Goal: Task Accomplishment & Management: Use online tool/utility

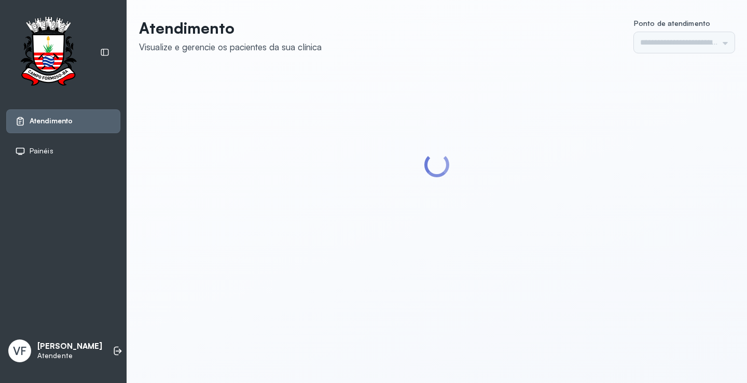
type input "*********"
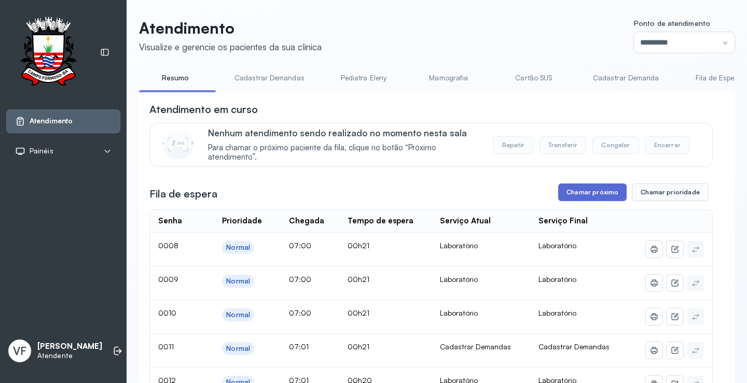
click at [589, 193] on button "Chamar próximo" at bounding box center [592, 193] width 68 height 18
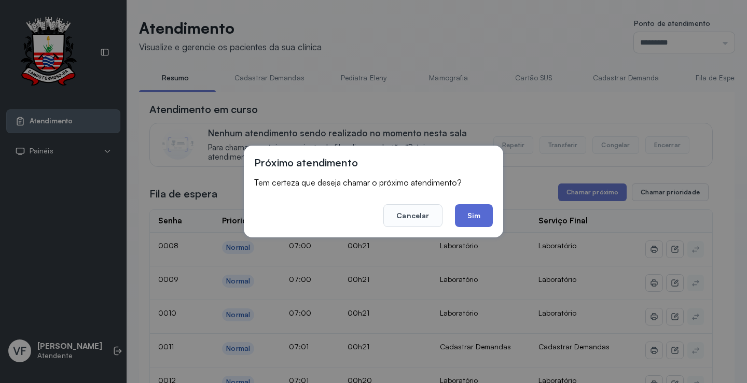
click at [475, 217] on button "Sim" at bounding box center [474, 215] width 38 height 23
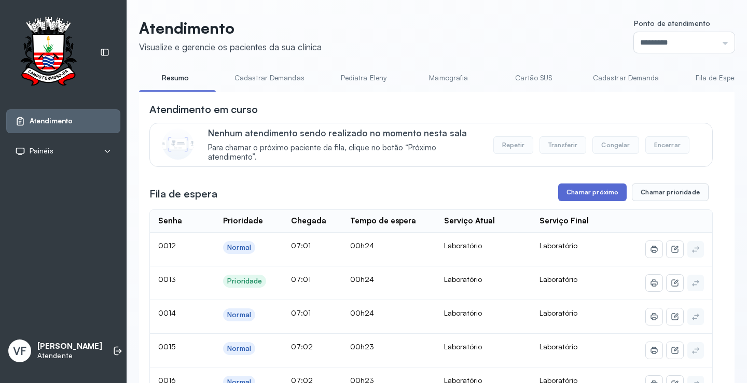
click at [582, 191] on button "Chamar próximo" at bounding box center [592, 193] width 68 height 18
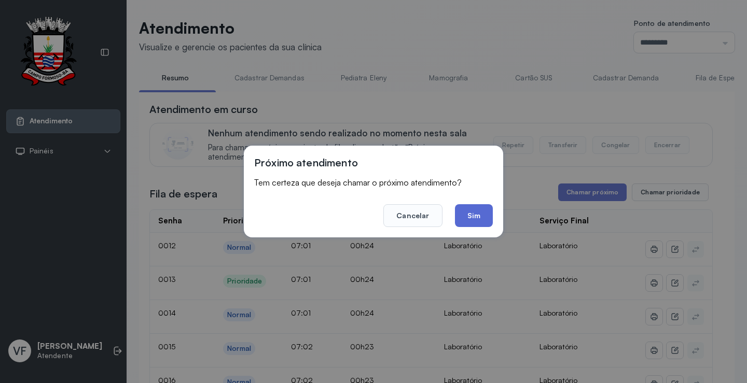
click at [476, 216] on button "Sim" at bounding box center [474, 215] width 38 height 23
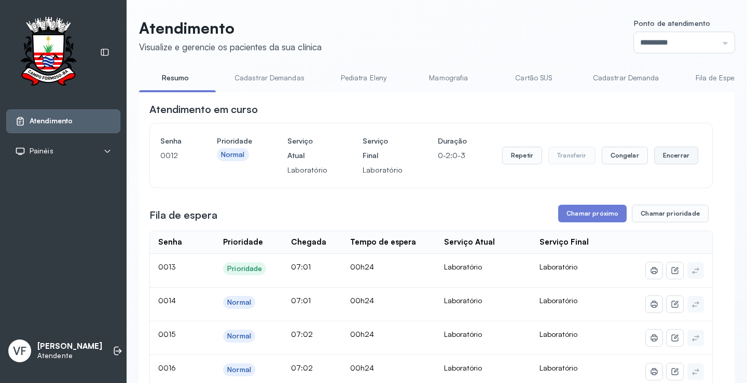
click at [666, 157] on button "Encerrar" at bounding box center [676, 156] width 44 height 18
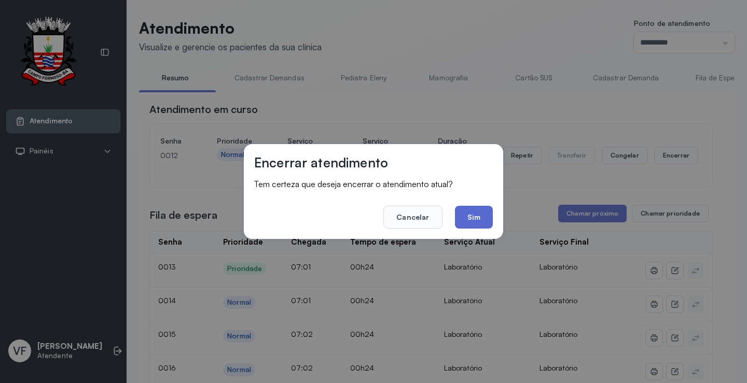
click at [480, 216] on button "Sim" at bounding box center [474, 217] width 38 height 23
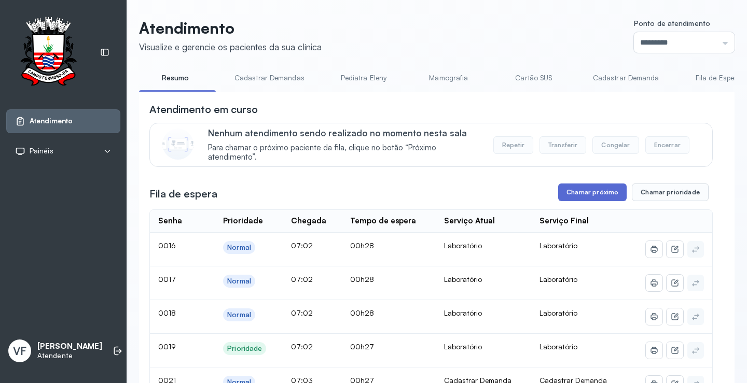
click at [581, 197] on button "Chamar próximo" at bounding box center [592, 193] width 68 height 18
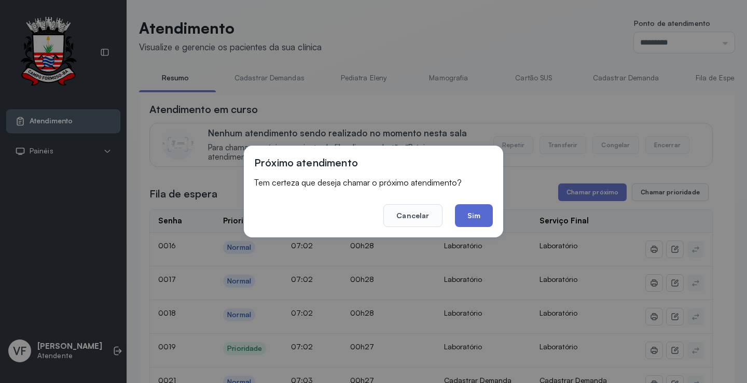
click at [466, 214] on button "Sim" at bounding box center [474, 215] width 38 height 23
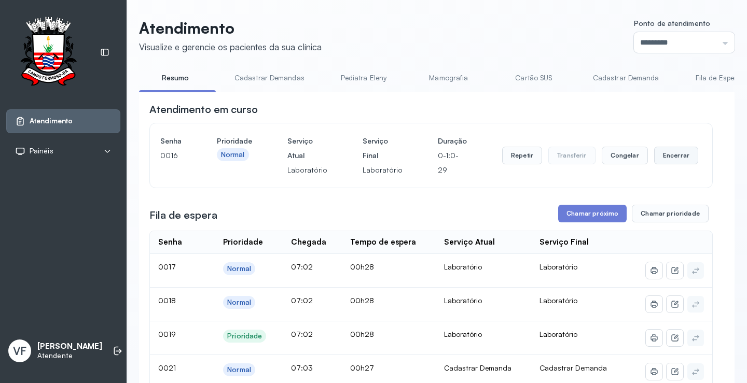
click at [666, 156] on button "Encerrar" at bounding box center [676, 156] width 44 height 18
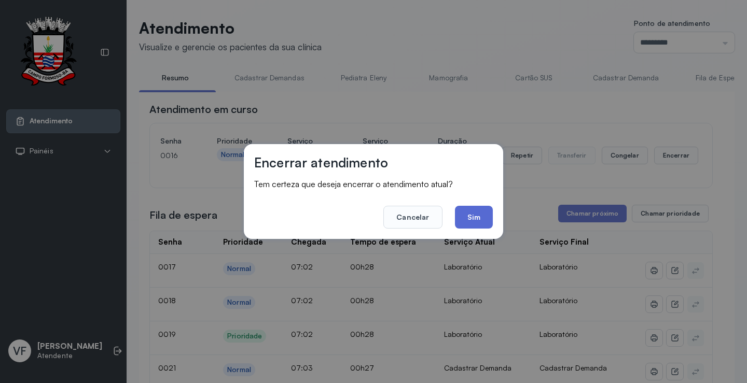
click at [477, 216] on button "Sim" at bounding box center [474, 217] width 38 height 23
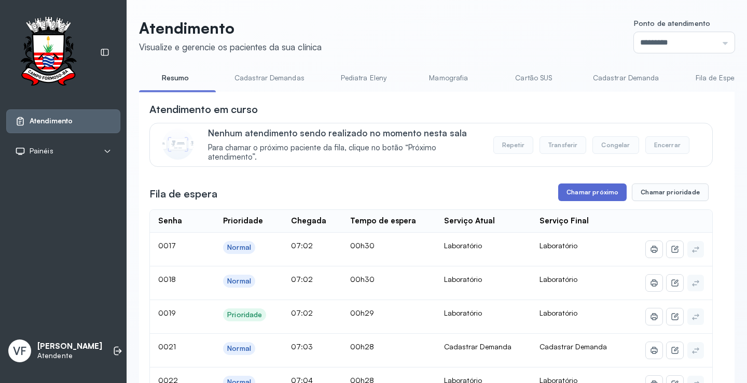
click at [584, 195] on button "Chamar próximo" at bounding box center [592, 193] width 68 height 18
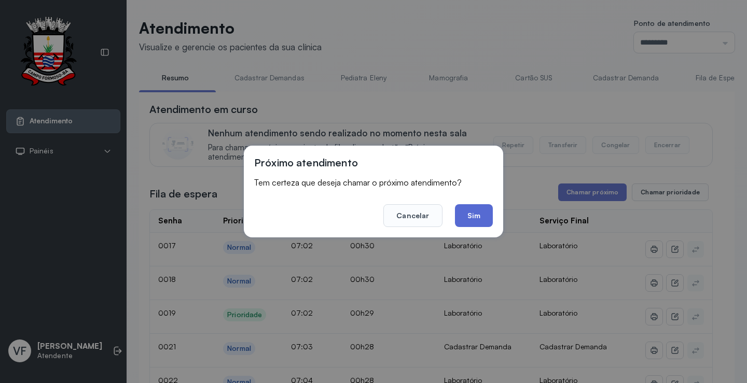
click at [473, 212] on button "Sim" at bounding box center [474, 215] width 38 height 23
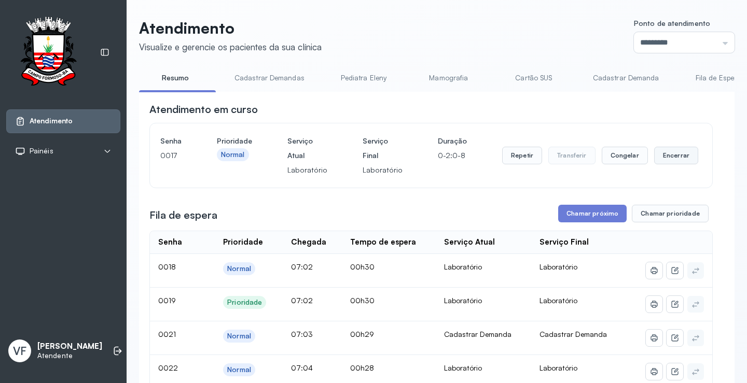
click at [654, 157] on button "Encerrar" at bounding box center [676, 156] width 44 height 18
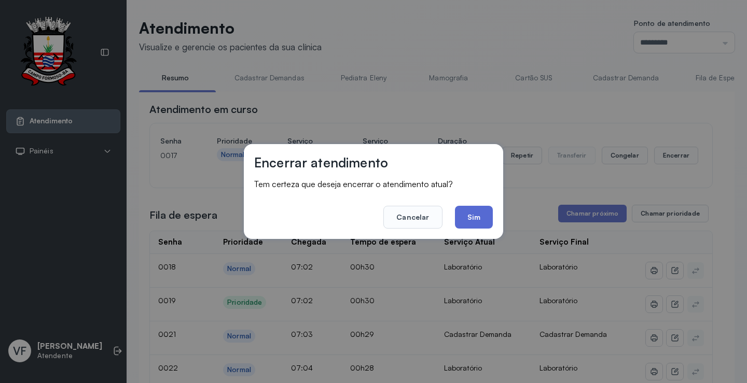
click at [464, 219] on button "Sim" at bounding box center [474, 217] width 38 height 23
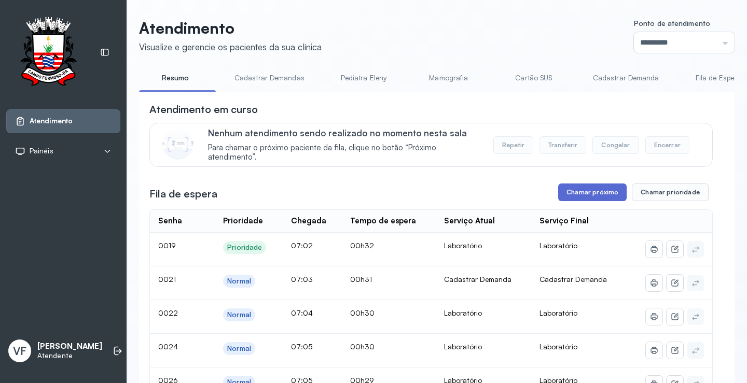
click at [582, 190] on button "Chamar próximo" at bounding box center [592, 193] width 68 height 18
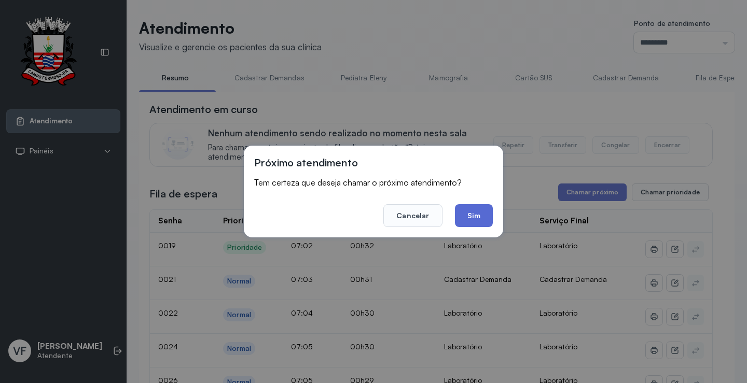
click at [469, 212] on button "Sim" at bounding box center [474, 215] width 38 height 23
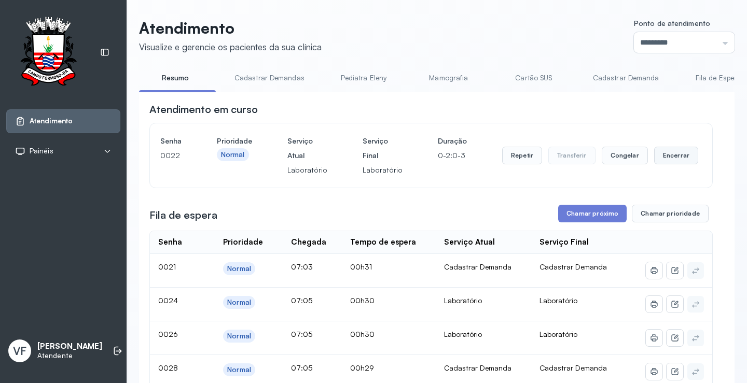
click at [669, 154] on button "Encerrar" at bounding box center [676, 156] width 44 height 18
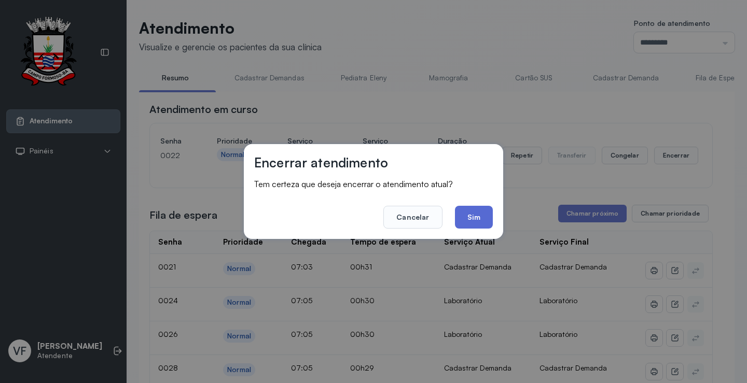
click at [479, 214] on button "Sim" at bounding box center [474, 217] width 38 height 23
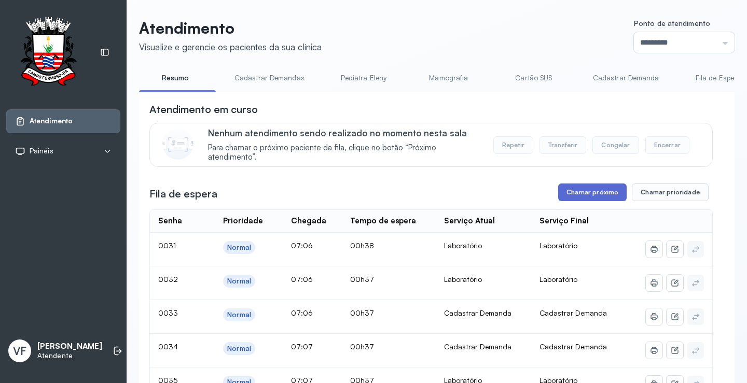
click at [583, 195] on button "Chamar próximo" at bounding box center [592, 193] width 68 height 18
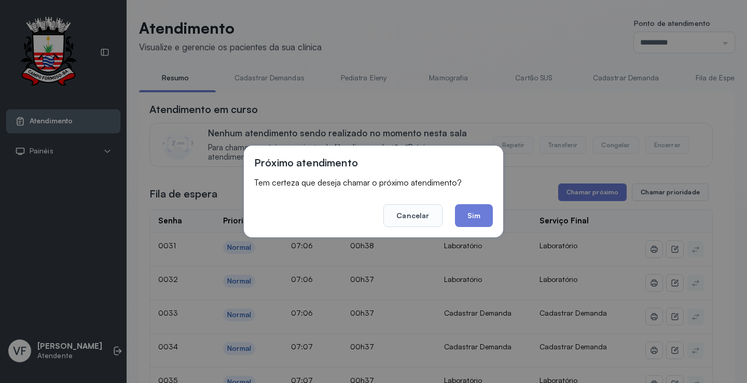
click at [480, 215] on button "Sim" at bounding box center [474, 215] width 38 height 23
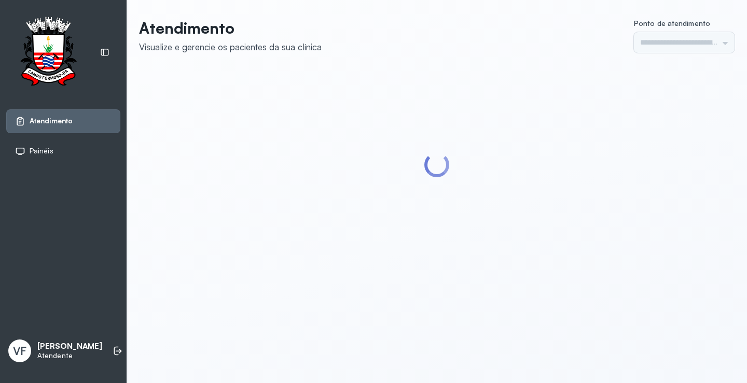
type input "*********"
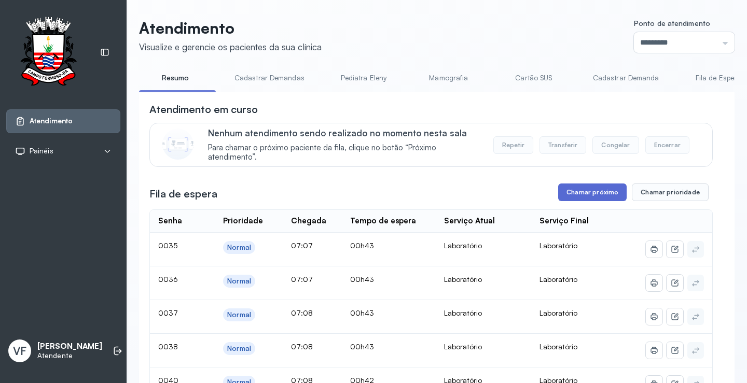
click at [583, 194] on button "Chamar próximo" at bounding box center [592, 193] width 68 height 18
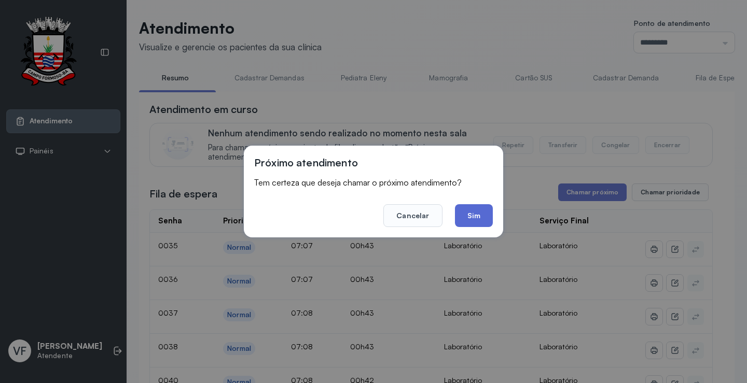
click at [473, 213] on button "Sim" at bounding box center [474, 215] width 38 height 23
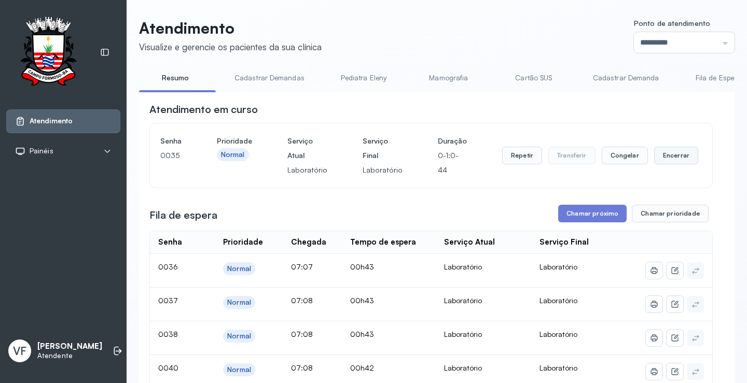
click at [671, 155] on button "Encerrar" at bounding box center [676, 156] width 44 height 18
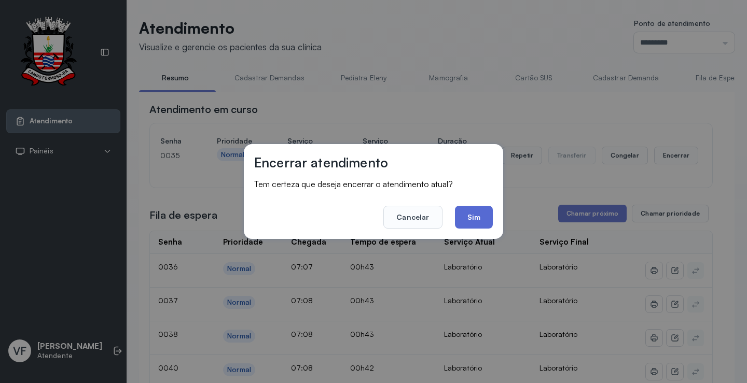
click at [474, 216] on button "Sim" at bounding box center [474, 217] width 38 height 23
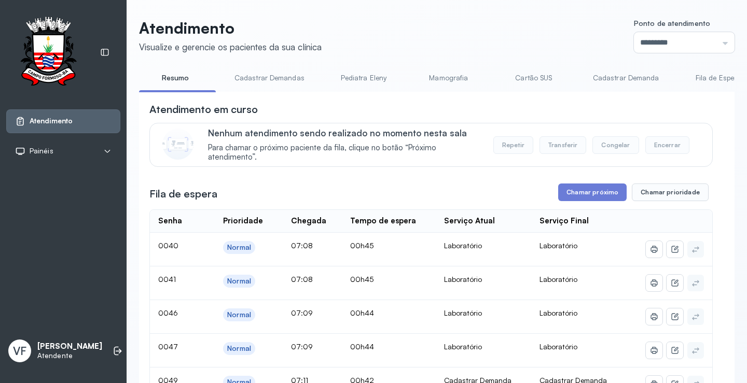
click at [585, 194] on button "Chamar próximo" at bounding box center [592, 193] width 68 height 18
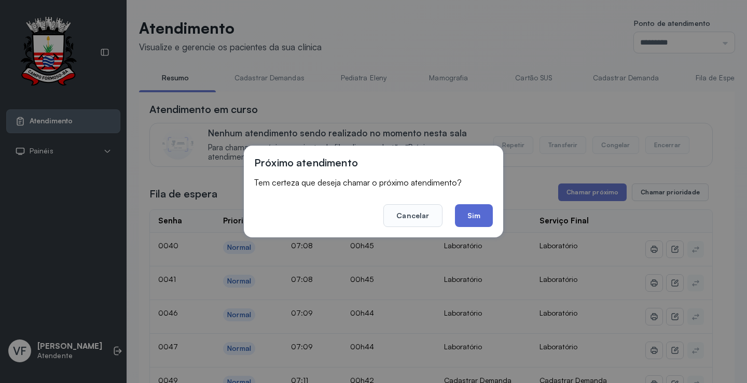
click at [471, 212] on button "Sim" at bounding box center [474, 215] width 38 height 23
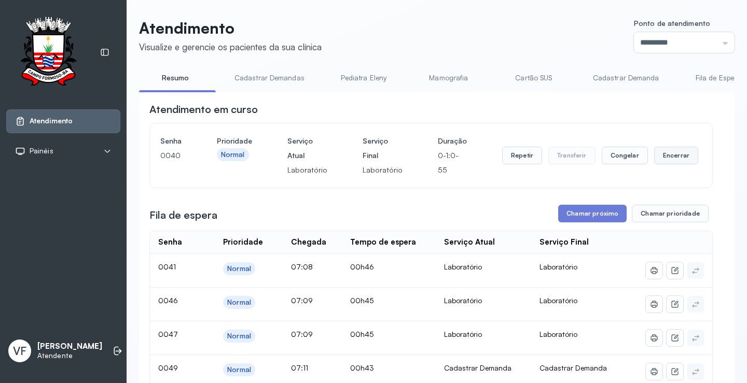
click at [664, 154] on button "Encerrar" at bounding box center [676, 156] width 44 height 18
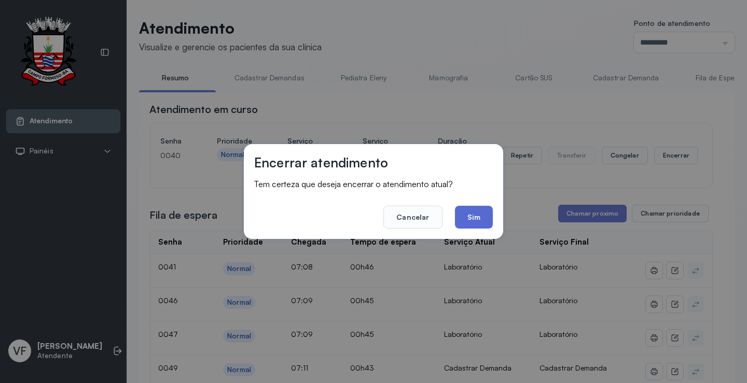
click at [474, 217] on button "Sim" at bounding box center [474, 217] width 38 height 23
